Goal: Find specific page/section: Find specific page/section

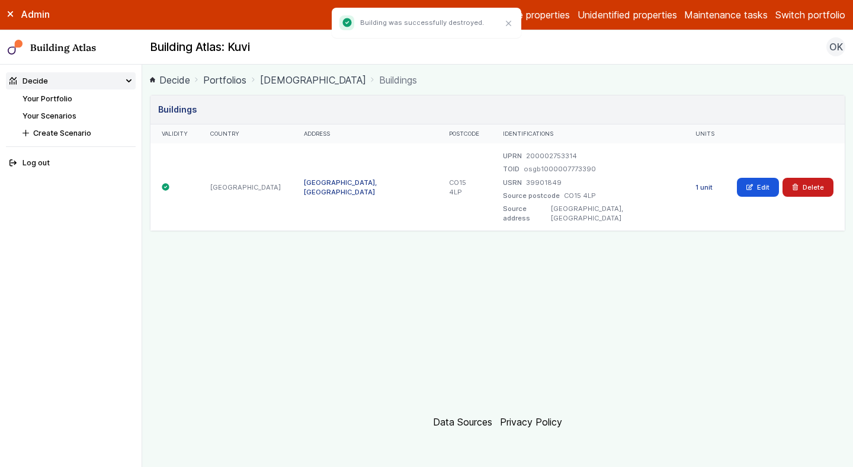
click at [811, 11] on button "Switch portfolio" at bounding box center [811, 15] width 70 height 14
click at [0, 0] on button "Westminster Demo Properties" at bounding box center [0, 0] width 0 height 0
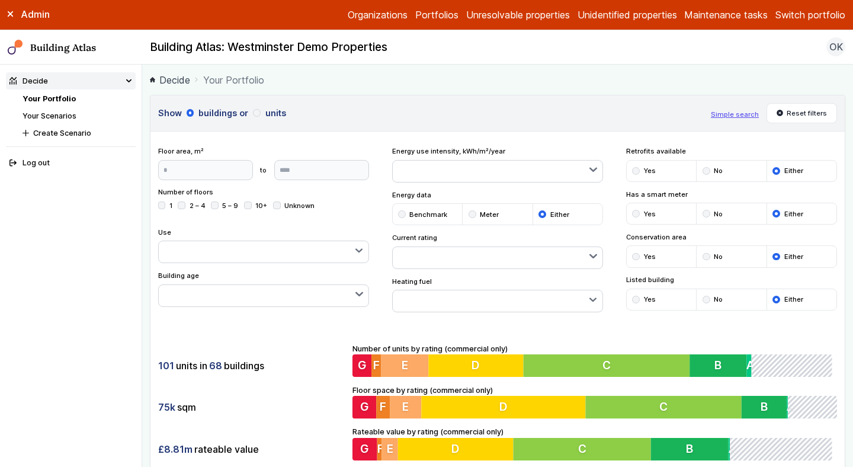
click at [751, 113] on button "Simple search" at bounding box center [735, 114] width 48 height 9
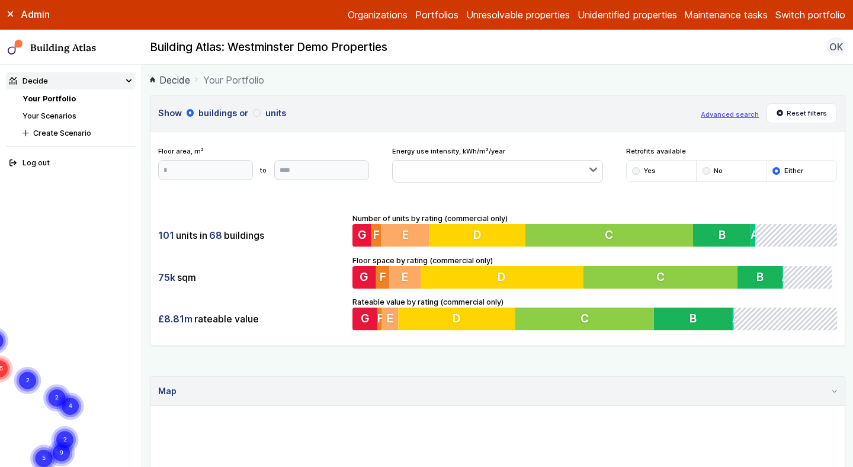
click at [12, 16] on icon at bounding box center [10, 14] width 5 height 5
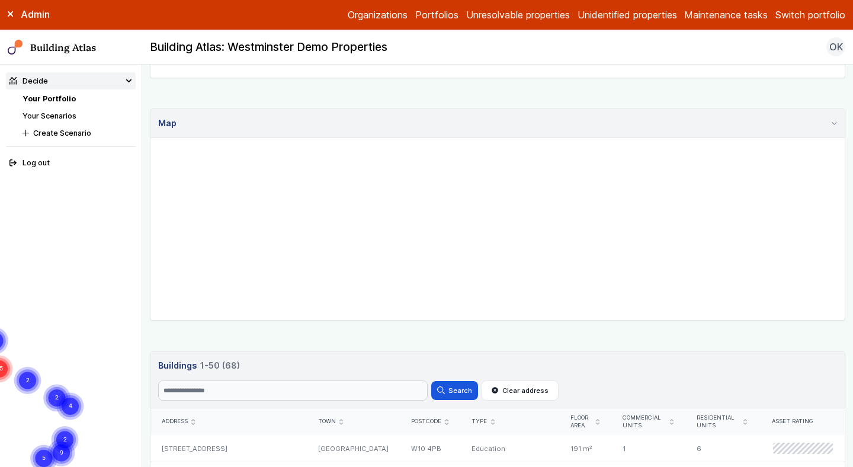
scroll to position [216, 0]
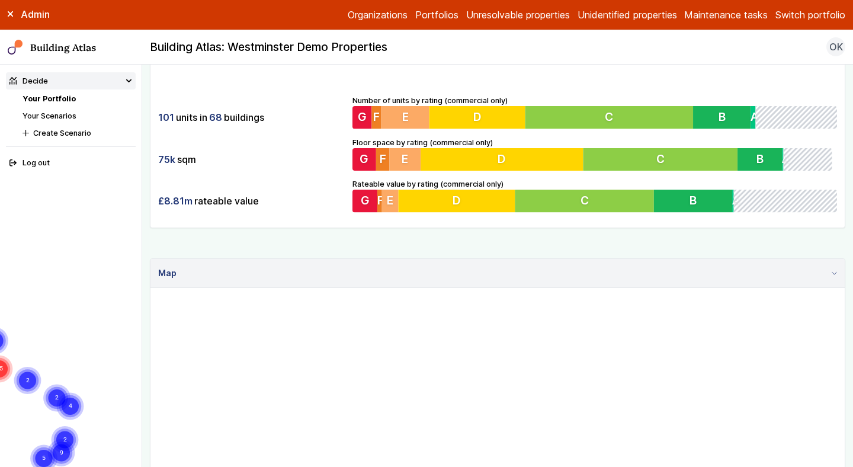
scroll to position [0, 0]
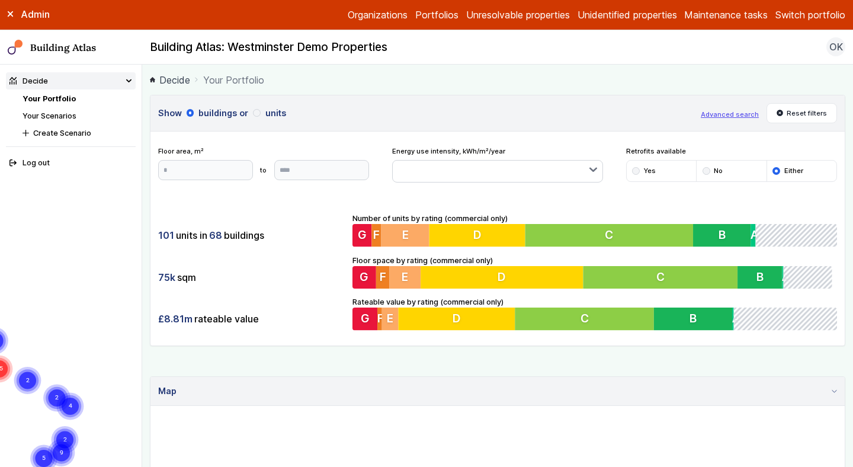
click at [732, 116] on button "Advanced search" at bounding box center [730, 114] width 58 height 9
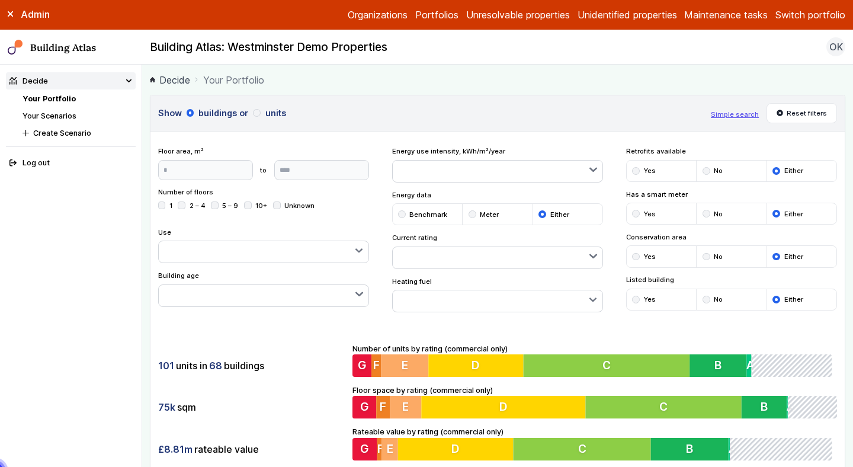
click at [600, 100] on header "Show buildings or units Simple search Reset filters" at bounding box center [497, 113] width 694 height 36
click at [639, 255] on div "submit" at bounding box center [636, 257] width 8 height 8
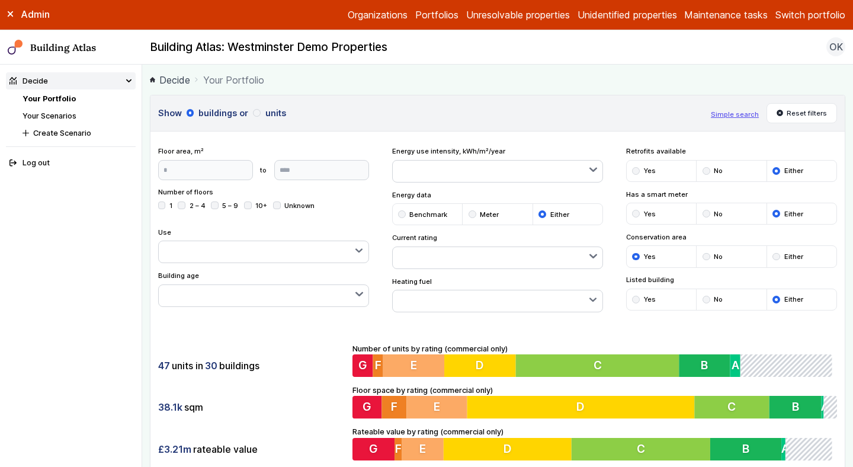
click at [461, 298] on button "button" at bounding box center [498, 300] width 210 height 21
click at [0, 0] on span "Gas" at bounding box center [0, 0] width 0 height 0
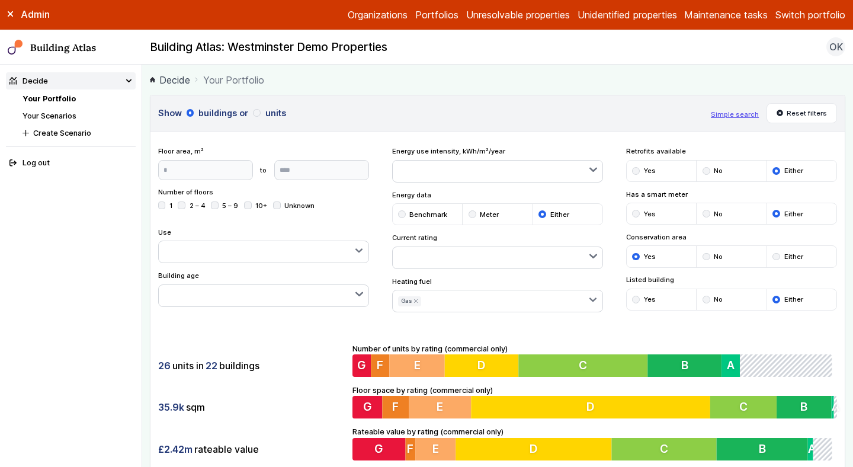
click at [249, 302] on button "button" at bounding box center [264, 295] width 210 height 21
click at [270, 246] on button "button" at bounding box center [264, 251] width 210 height 21
click at [513, 109] on h3 "Show buildings or units" at bounding box center [431, 113] width 546 height 13
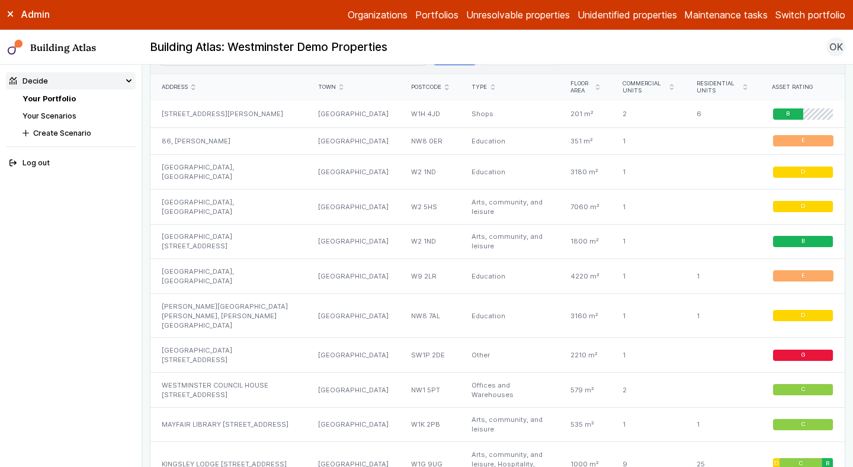
scroll to position [736, 0]
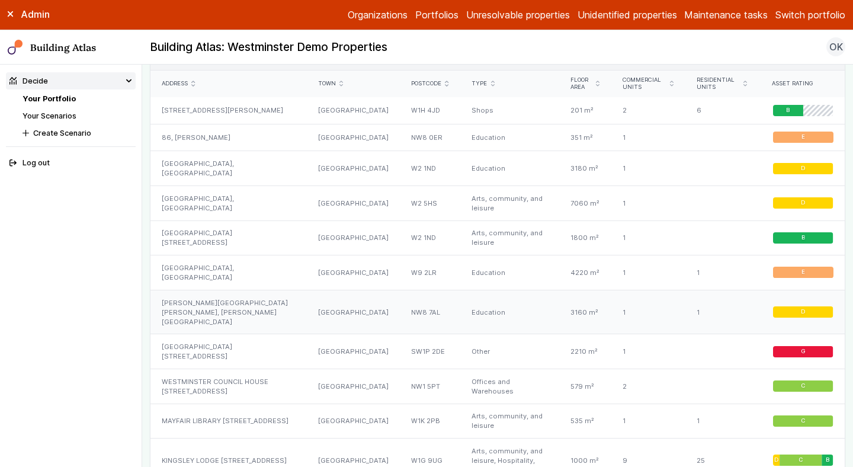
click at [197, 314] on div "BARROW HILL JUNIOR SCHOOL, BRIDGEMAN STREET" at bounding box center [228, 312] width 156 height 44
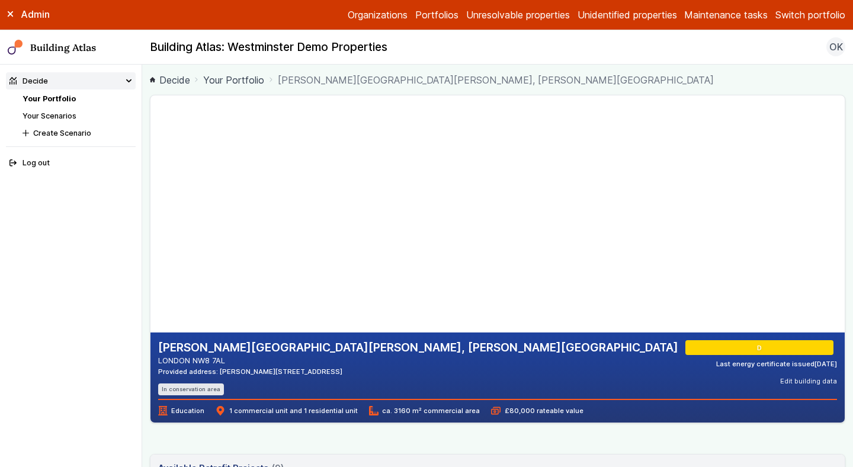
drag, startPoint x: 292, startPoint y: 232, endPoint x: 302, endPoint y: 223, distance: 13.0
click at [150, 223] on gmp-map-3d at bounding box center [150, 213] width 0 height 237
drag, startPoint x: 329, startPoint y: 210, endPoint x: 330, endPoint y: 242, distance: 32.0
click at [150, 242] on gmp-map-3d at bounding box center [150, 213] width 0 height 237
drag, startPoint x: 313, startPoint y: 267, endPoint x: 313, endPoint y: 260, distance: 6.5
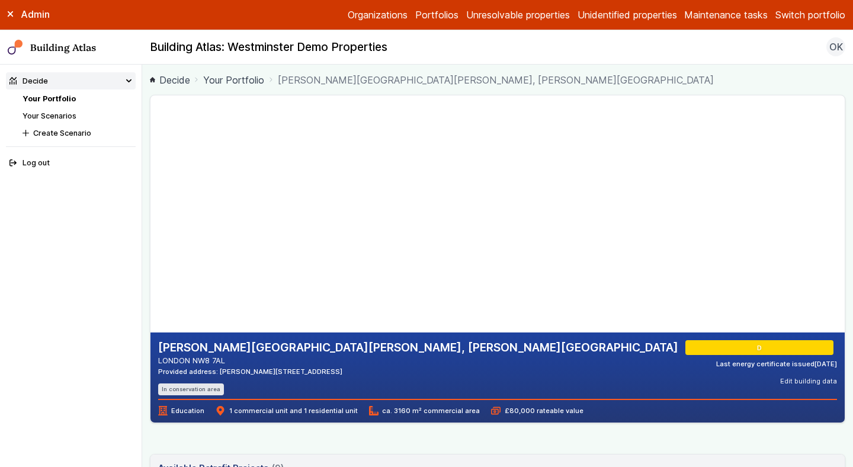
click at [150, 260] on gmp-map-3d at bounding box center [150, 213] width 0 height 237
click at [150, 209] on gmp-map-3d at bounding box center [150, 213] width 0 height 237
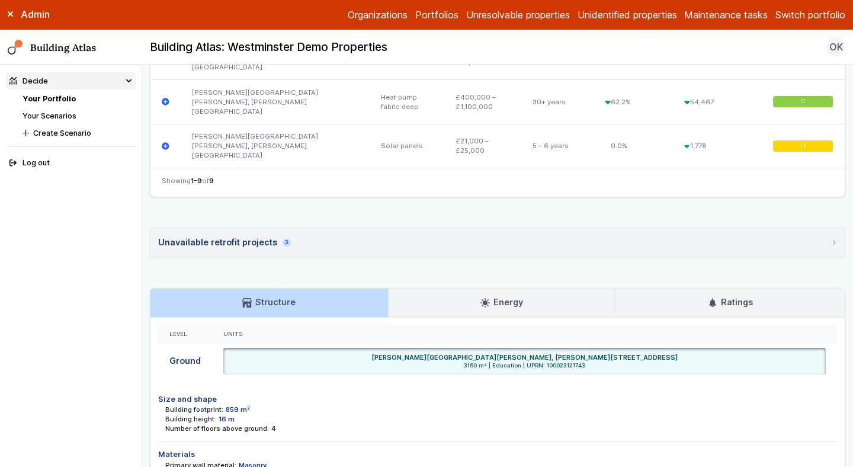
scroll to position [770, 0]
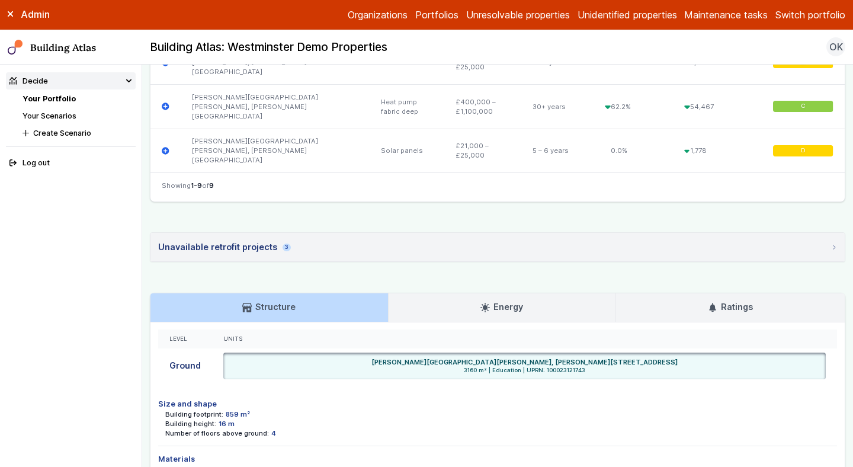
click at [522, 300] on h3 "Energy" at bounding box center [502, 306] width 43 height 13
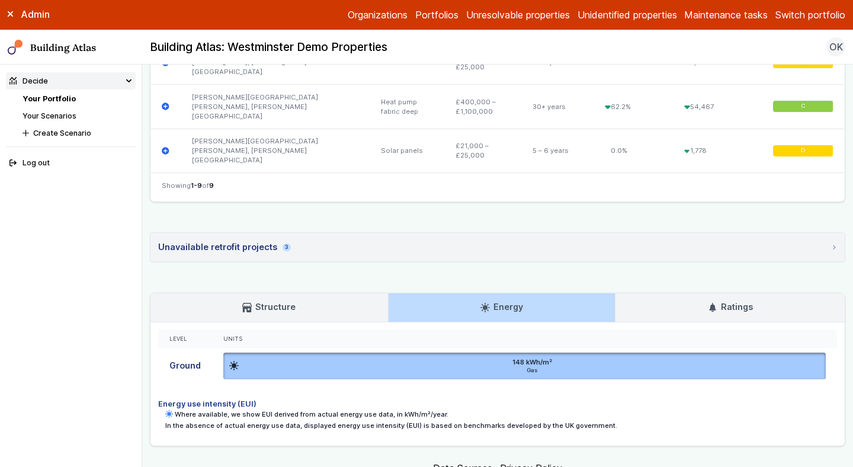
scroll to position [730, 0]
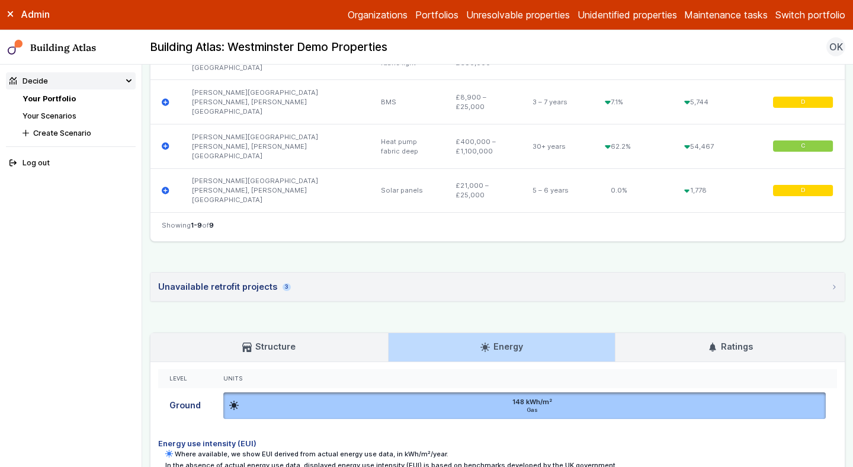
click at [693, 333] on link "Ratings" at bounding box center [730, 347] width 229 height 28
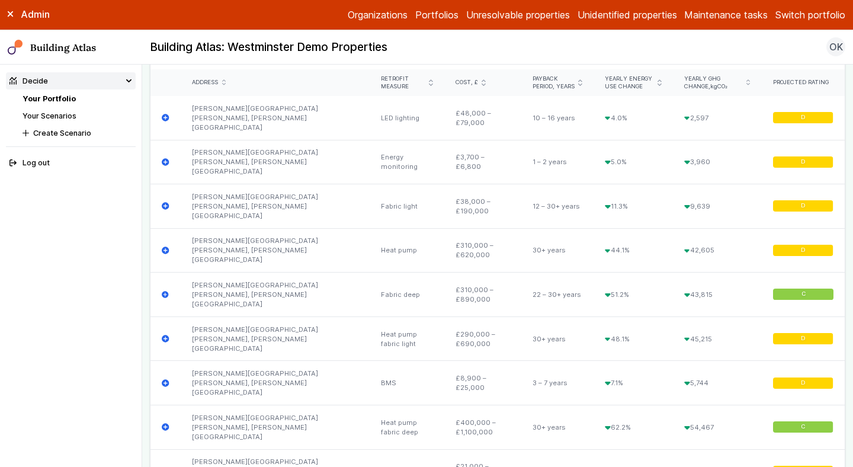
scroll to position [457, 0]
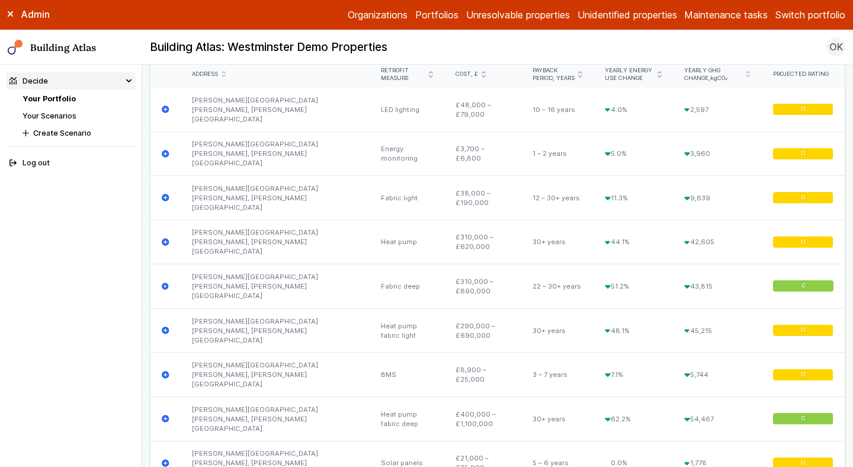
click at [75, 115] on link "Your Scenarios" at bounding box center [50, 115] width 54 height 9
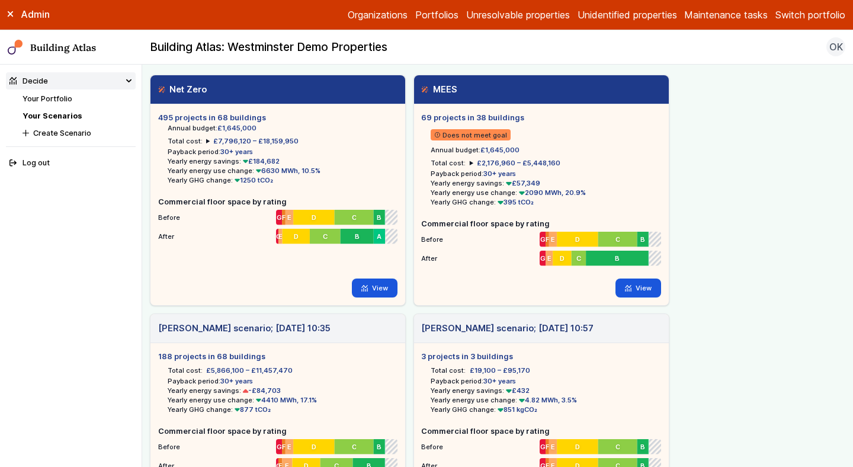
scroll to position [24, 0]
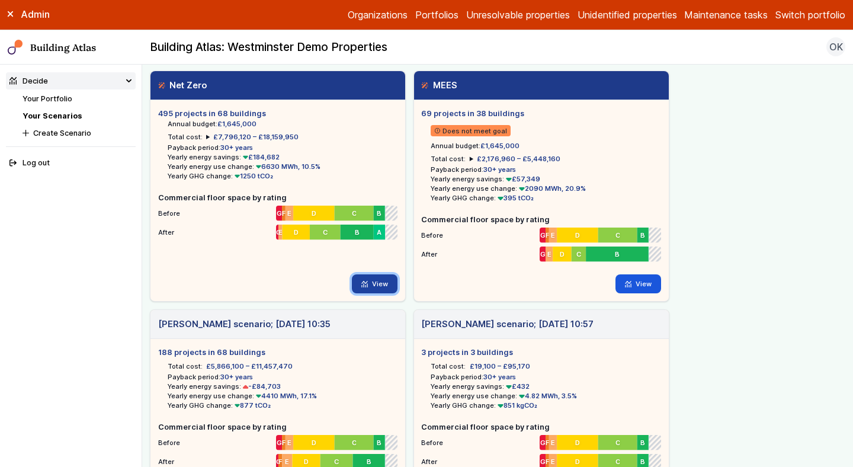
click at [377, 284] on link "View" at bounding box center [375, 283] width 46 height 19
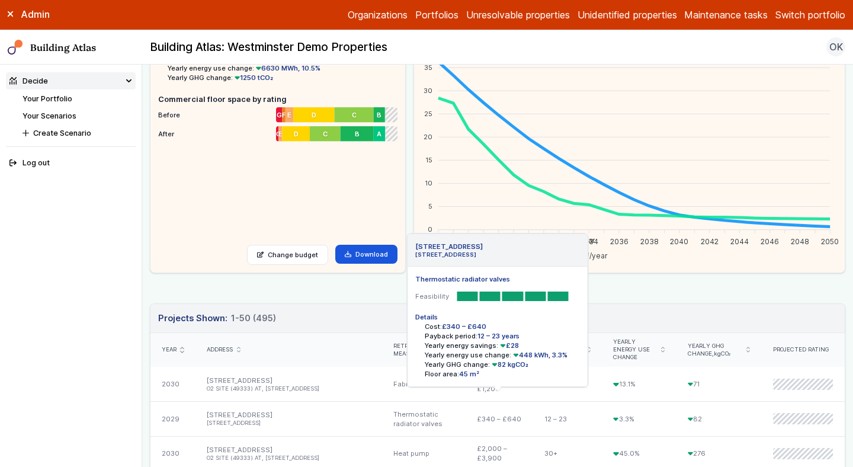
scroll to position [121, 0]
